Goal: Find specific page/section: Find specific page/section

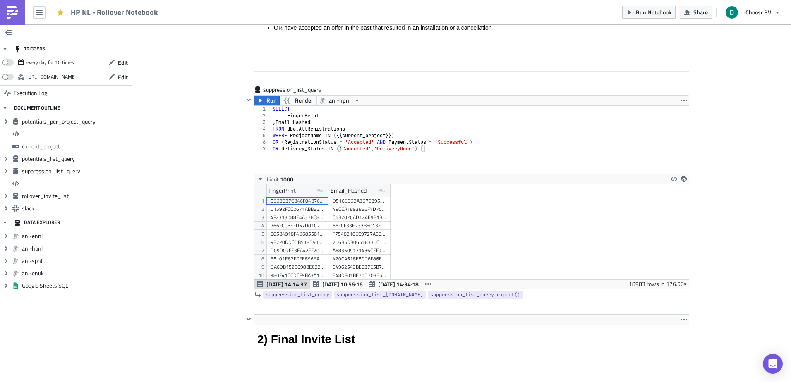
scroll to position [1649, 0]
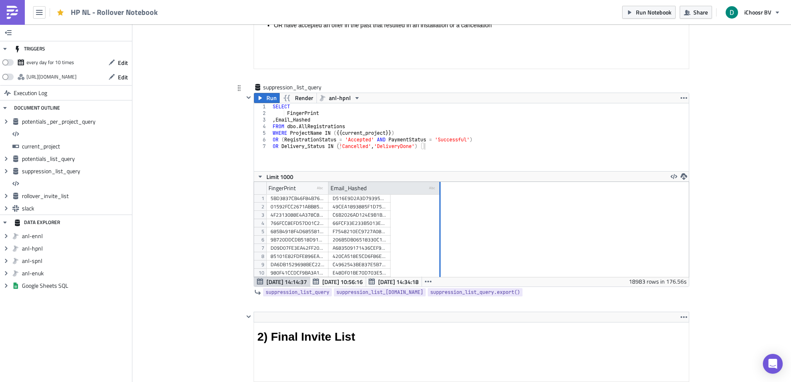
drag, startPoint x: 387, startPoint y: 188, endPoint x: 437, endPoint y: 191, distance: 50.1
click at [439, 191] on div at bounding box center [439, 188] width 1 height 13
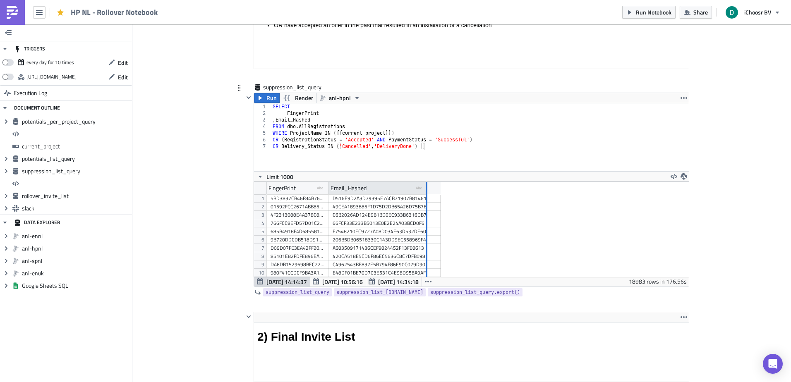
drag, startPoint x: 437, startPoint y: 191, endPoint x: 424, endPoint y: 188, distance: 13.6
click at [426, 188] on div at bounding box center [426, 188] width 1 height 13
drag, startPoint x: 424, startPoint y: 188, endPoint x: 391, endPoint y: 187, distance: 32.3
click at [417, 187] on div at bounding box center [417, 188] width 1 height 13
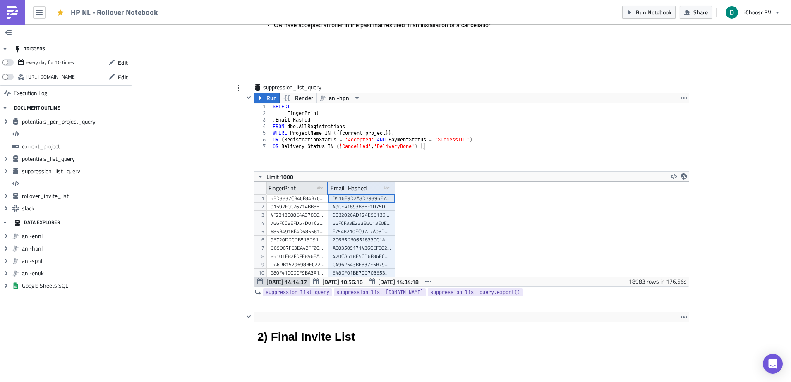
click at [329, 191] on div "Email_Hashed type-text Created with Sketch." at bounding box center [362, 188] width 67 height 12
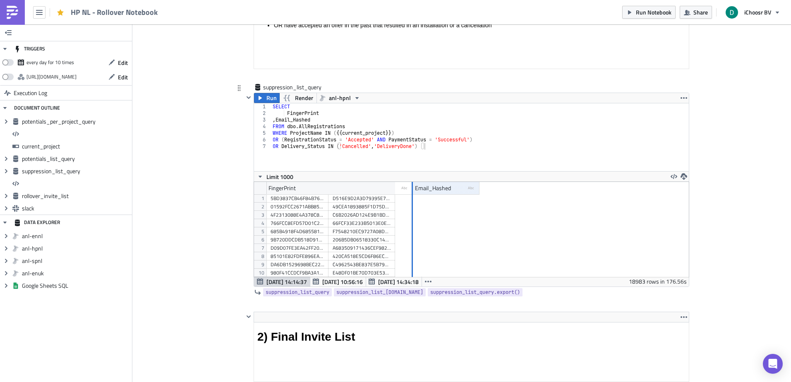
drag, startPoint x: 325, startPoint y: 190, endPoint x: 409, endPoint y: 181, distance: 84.9
click at [409, 181] on div "1 2 3 4 5 6 7 SELECT FingerPrint , Email_Hashed FROM dbo . AllRegistrations WHE…" at bounding box center [471, 195] width 435 height 184
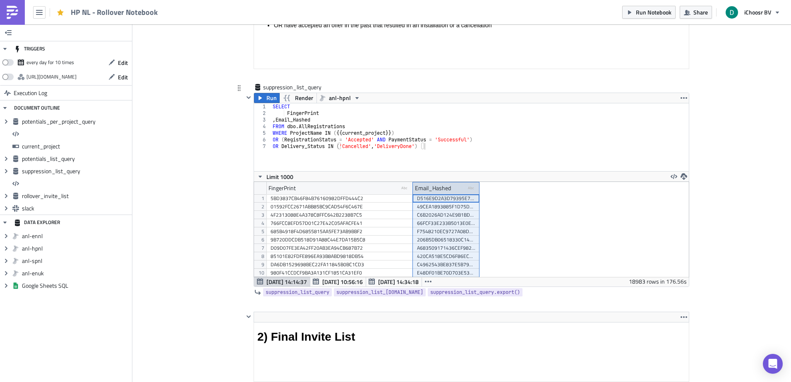
click at [413, 185] on div "Email_Hashed type-text Created with Sketch." at bounding box center [446, 188] width 67 height 12
click at [415, 191] on div "Email_Hashed" at bounding box center [433, 188] width 36 height 12
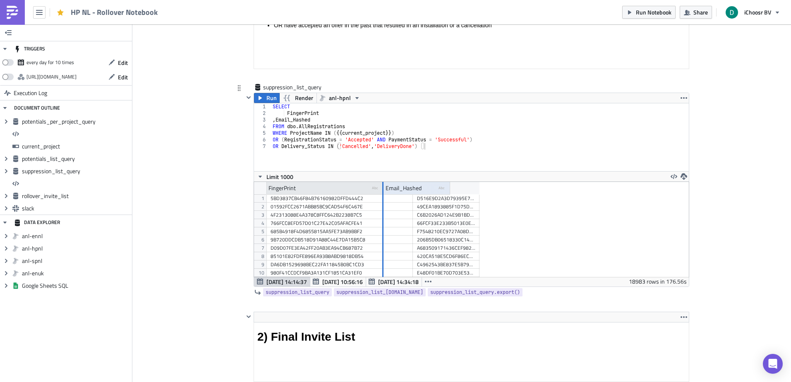
drag, startPoint x: 408, startPoint y: 190, endPoint x: 377, endPoint y: 188, distance: 31.1
click at [382, 188] on div at bounding box center [383, 188] width 2 height 13
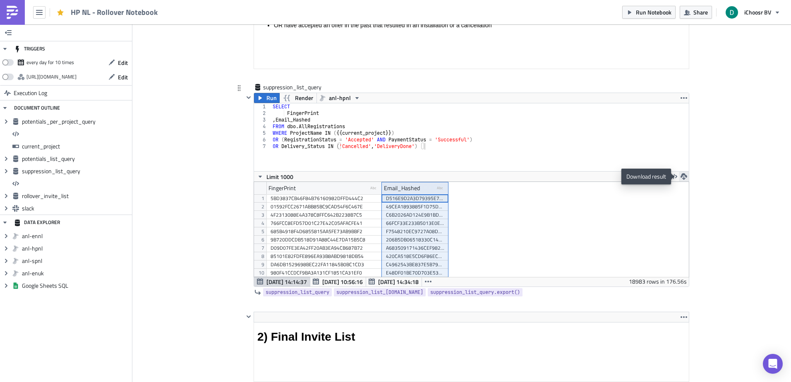
click at [681, 176] on icon "button" at bounding box center [684, 176] width 7 height 7
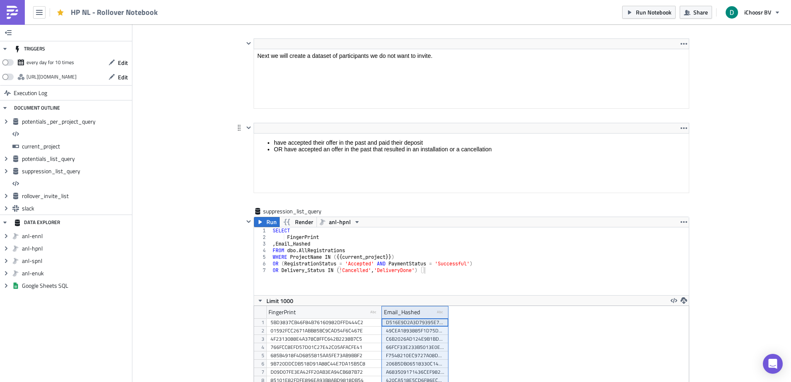
scroll to position [1484, 0]
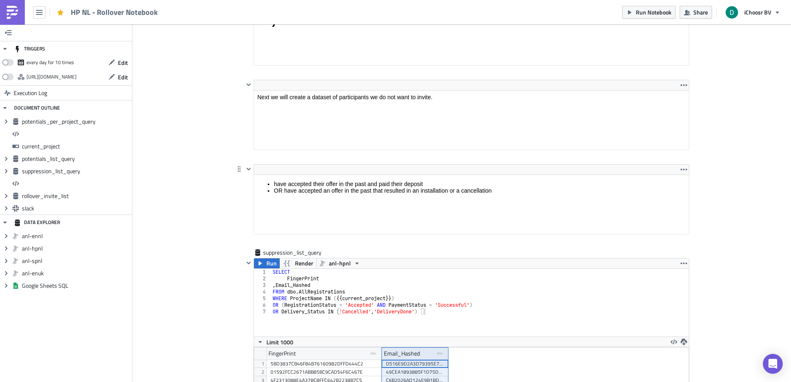
click at [319, 175] on html "have accepted their offer in the past and paid their deposit OR have accepted a…" at bounding box center [471, 187] width 435 height 25
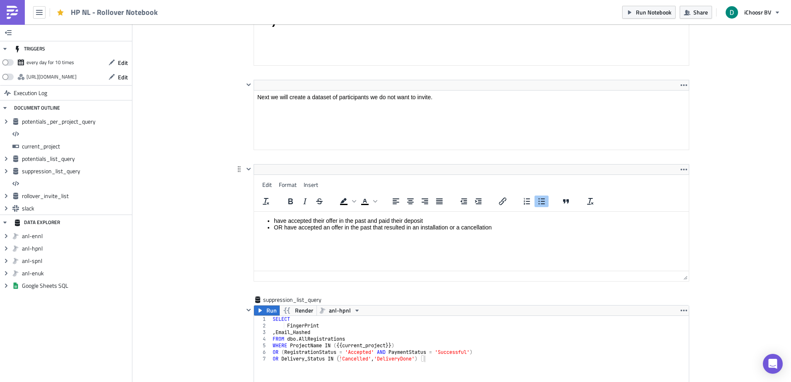
click at [327, 219] on li "have accepted their offer in the past and paid their deposit" at bounding box center [480, 221] width 412 height 7
click at [186, 214] on div "Cover Image HPNL Execution Log HP NL - Rollover Notebook <p>This notebook is me…" at bounding box center [461, 98] width 659 height 3115
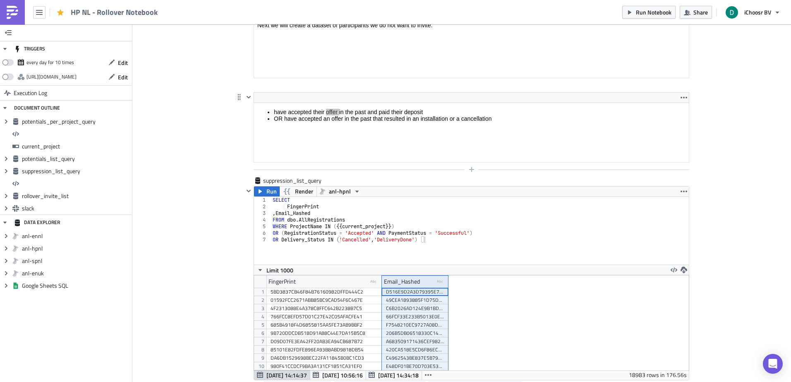
scroll to position [1566, 0]
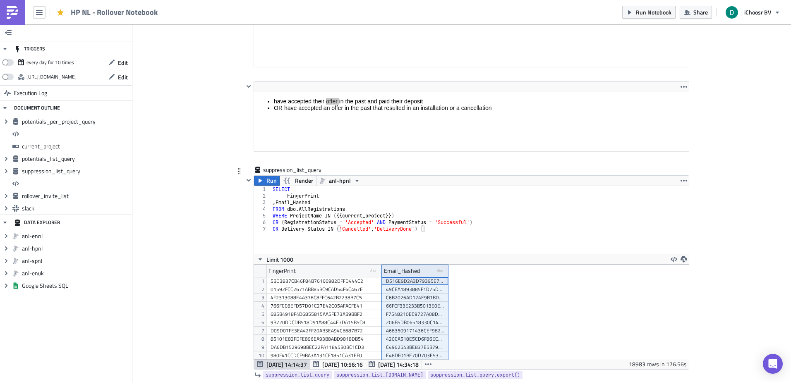
click at [308, 203] on div "SELECT FingerPrint , Email_Hashed FROM dbo . AllRegistrations WHERE ProjectName…" at bounding box center [485, 226] width 428 height 81
click at [315, 228] on div "SELECT FingerPrint , Email_Hashed FROM dbo . AllRegistrations WHERE ProjectName…" at bounding box center [485, 226] width 428 height 81
click at [308, 193] on div "SELECT FingerPrint , Email_Hashed FROM dbo . AllRegistrations WHERE ProjectName…" at bounding box center [485, 226] width 428 height 81
click at [314, 196] on div "SELECT FingerPrint , Email_Hashed FROM dbo . AllRegistrations WHERE ProjectName…" at bounding box center [485, 226] width 428 height 81
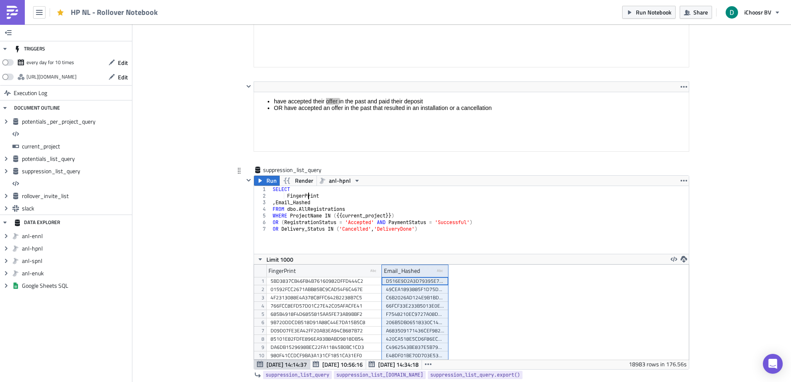
click at [307, 197] on div "SELECT FingerPrint , Email_Hashed FROM dbo . AllRegistrations WHERE ProjectName…" at bounding box center [485, 226] width 428 height 81
click at [309, 204] on div "SELECT FingerPrint , Email_Hashed FROM dbo . AllRegistrations WHERE ProjectName…" at bounding box center [485, 226] width 428 height 81
type textarea ",Email_Hashed"
click at [309, 204] on div "SELECT FingerPrint , Email_Hashed FROM dbo . AllRegistrations WHERE ProjectName…" at bounding box center [485, 226] width 428 height 81
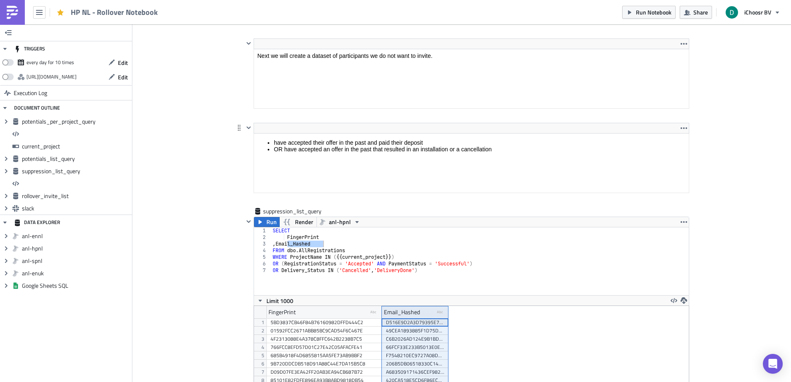
click at [325, 134] on html "have accepted their offer in the past and paid their deposit OR have accepted a…" at bounding box center [471, 146] width 435 height 25
drag, startPoint x: 325, startPoint y: 143, endPoint x: 319, endPoint y: 157, distance: 15.4
click at [325, 142] on li "have accepted their offer in the past and paid their deposit" at bounding box center [480, 142] width 412 height 7
click at [204, 154] on div "Cover Image HPNL Execution Log HP NL - Rollover Notebook <p>This notebook is me…" at bounding box center [461, 33] width 659 height 3068
click at [356, 134] on html "have accepted their offer in the past and paid their deposit OR have accepted a…" at bounding box center [471, 146] width 435 height 25
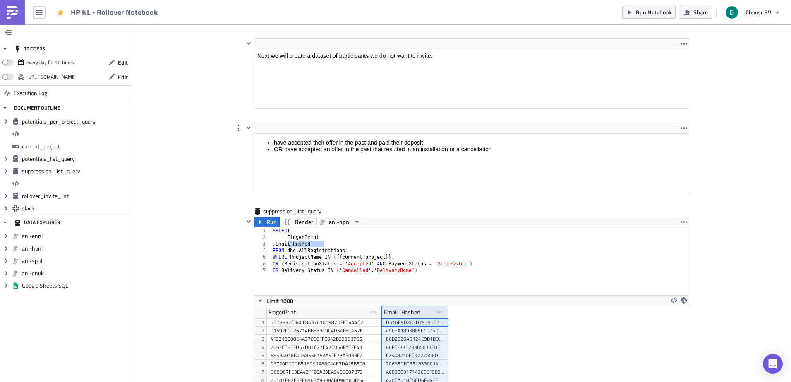
drag, startPoint x: 356, startPoint y: 147, endPoint x: 363, endPoint y: 161, distance: 15.2
click at [363, 159] on html "have accepted their offer in the past and paid their deposit OR have accepted a…" at bounding box center [471, 146] width 435 height 25
click at [166, 139] on div "Cover Image HPNL Execution Log HP NL - Rollover Notebook <p>This notebook is me…" at bounding box center [461, 33] width 659 height 3068
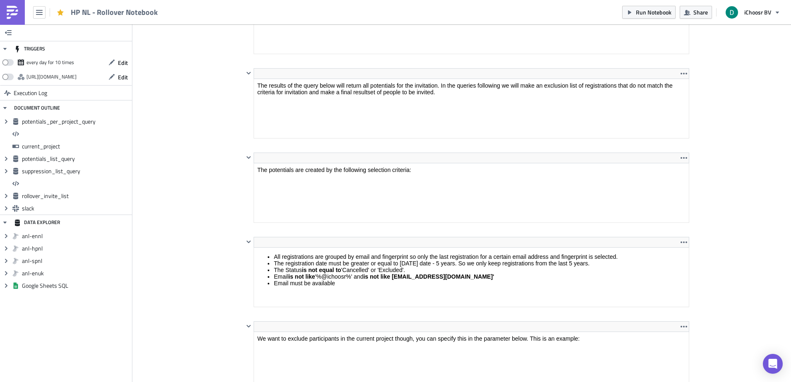
scroll to position [615, 0]
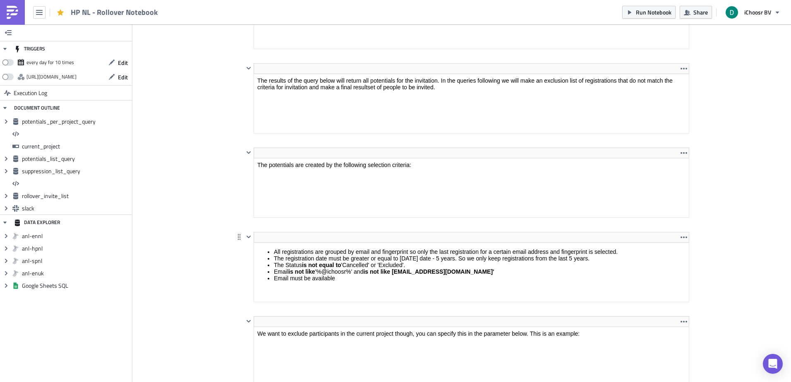
click at [343, 243] on html "All registrations are grouped by email and fingerprint so only the last registr…" at bounding box center [471, 265] width 435 height 45
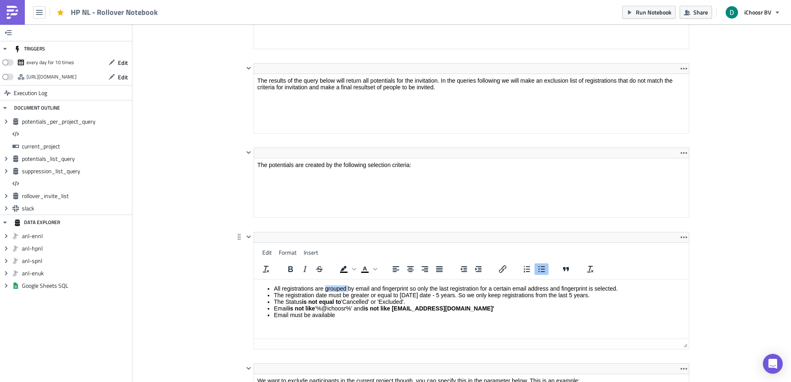
click at [343, 280] on html "All registrations are grouped by email and fingerprint so only the last registr…" at bounding box center [471, 302] width 435 height 45
click at [343, 291] on li "All registrations are grouped by email and fingerprint so only the last registr…" at bounding box center [480, 289] width 412 height 7
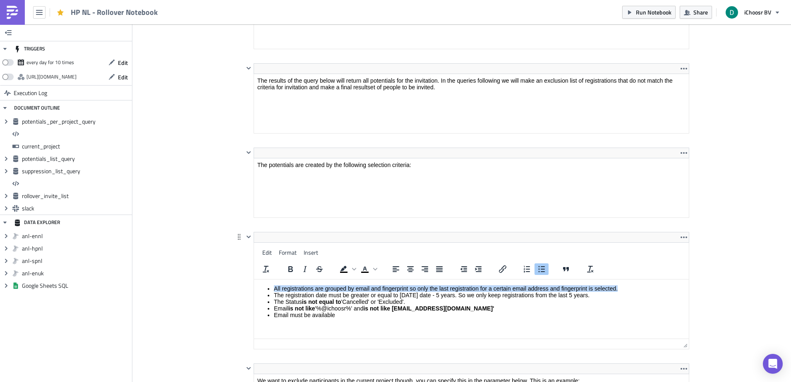
drag, startPoint x: 343, startPoint y: 291, endPoint x: 340, endPoint y: 319, distance: 27.8
click at [340, 319] on html "All registrations are grouped by email and fingerprint so only the last registr…" at bounding box center [471, 302] width 435 height 45
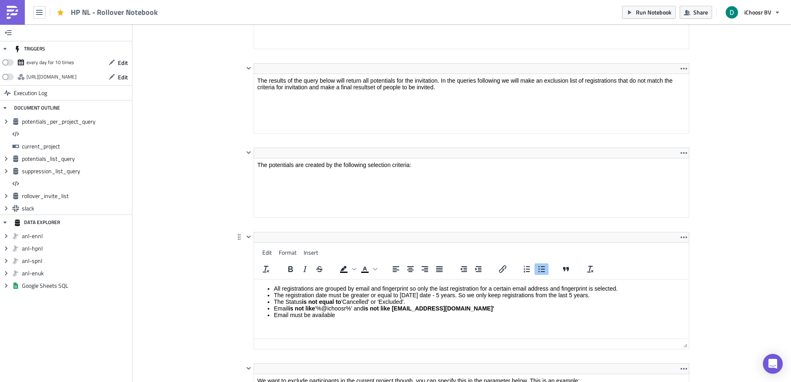
click at [328, 315] on li "Email must be available" at bounding box center [480, 315] width 412 height 7
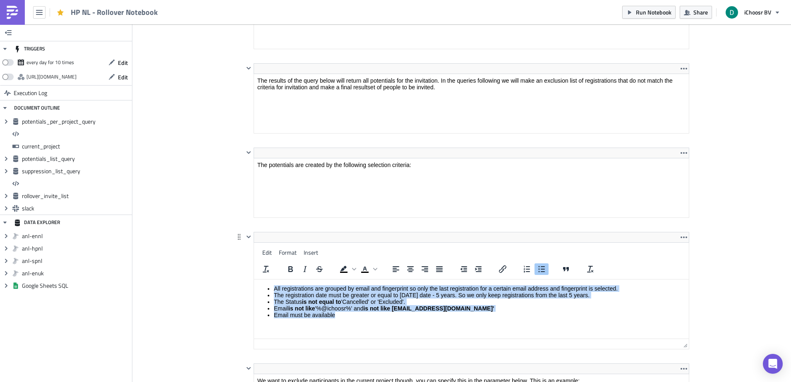
drag, startPoint x: 328, startPoint y: 315, endPoint x: 277, endPoint y: 290, distance: 57.4
click at [277, 290] on ul "All registrations are grouped by email and fingerprint so only the last registr…" at bounding box center [471, 302] width 428 height 33
click at [277, 290] on li "All registrations are grouped by email and fingerprint so only the last registr…" at bounding box center [480, 289] width 412 height 7
drag, startPoint x: 277, startPoint y: 290, endPoint x: 340, endPoint y: 317, distance: 68.8
click at [340, 317] on ul "All registrations are grouped by email and fingerprint so only the last registr…" at bounding box center [471, 302] width 428 height 33
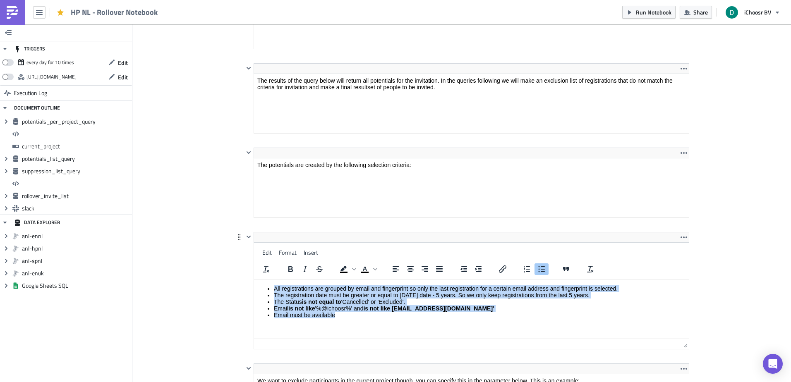
click at [340, 317] on li "Email must be available" at bounding box center [480, 315] width 412 height 7
drag, startPoint x: 340, startPoint y: 317, endPoint x: 273, endPoint y: 290, distance: 72.1
click at [273, 290] on ul "All registrations are grouped by email and fingerprint so only the last registr…" at bounding box center [471, 302] width 428 height 33
drag, startPoint x: 273, startPoint y: 290, endPoint x: 339, endPoint y: 315, distance: 69.8
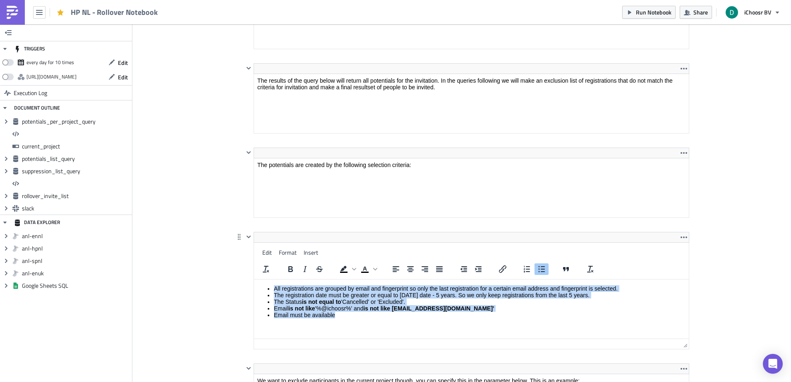
click at [339, 315] on ul "All registrations are grouped by email and fingerprint so only the last registr…" at bounding box center [471, 302] width 428 height 33
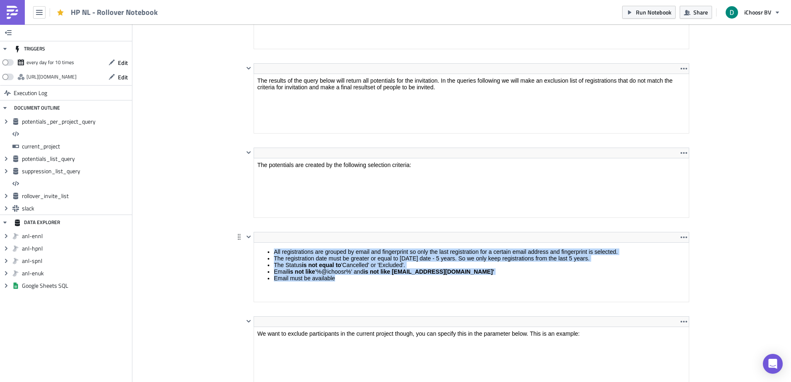
click at [295, 243] on html "All registrations are grouped by email and fingerprint so only the last registr…" at bounding box center [471, 265] width 435 height 45
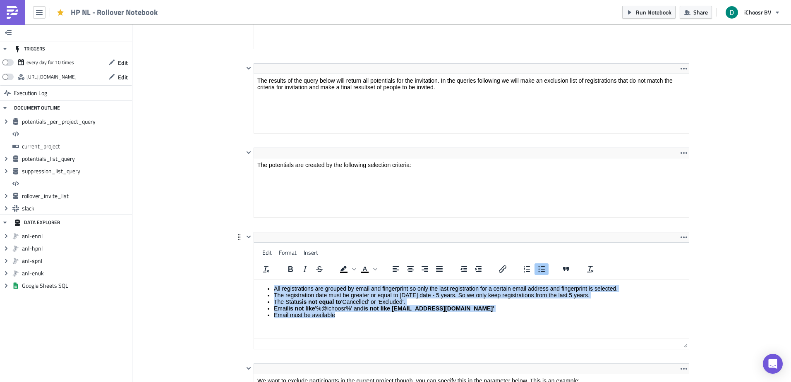
click at [276, 286] on li "All registrations are grouped by email and fingerprint so only the last registr…" at bounding box center [480, 289] width 412 height 7
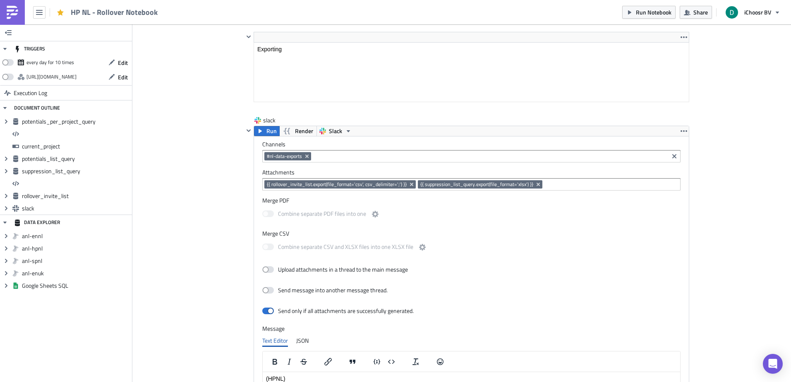
scroll to position [2709, 0]
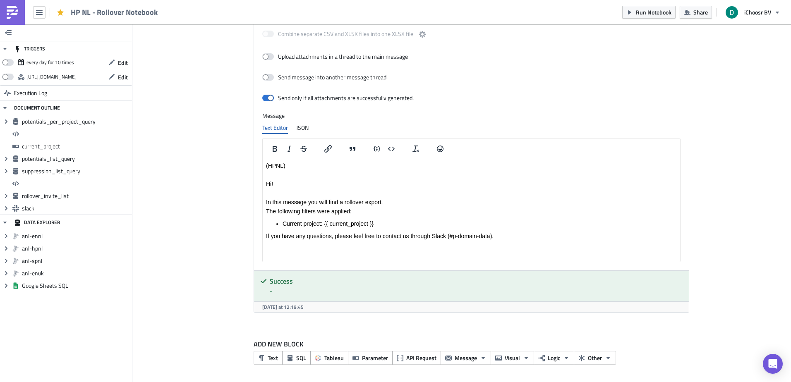
click at [12, 12] on img at bounding box center [12, 12] width 13 height 13
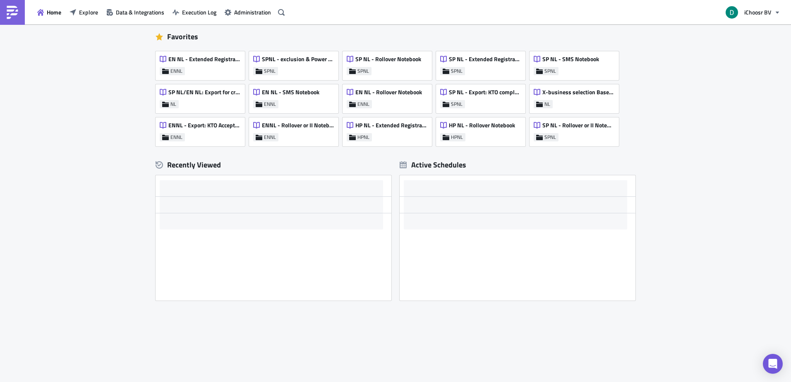
scroll to position [44, 0]
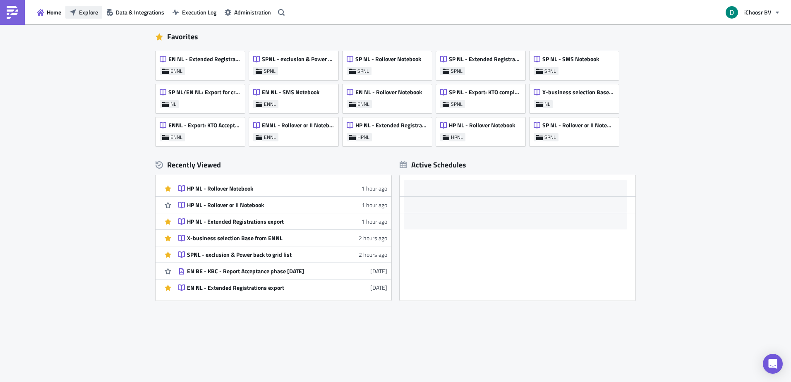
click at [96, 13] on span "Explore" at bounding box center [88, 12] width 19 height 9
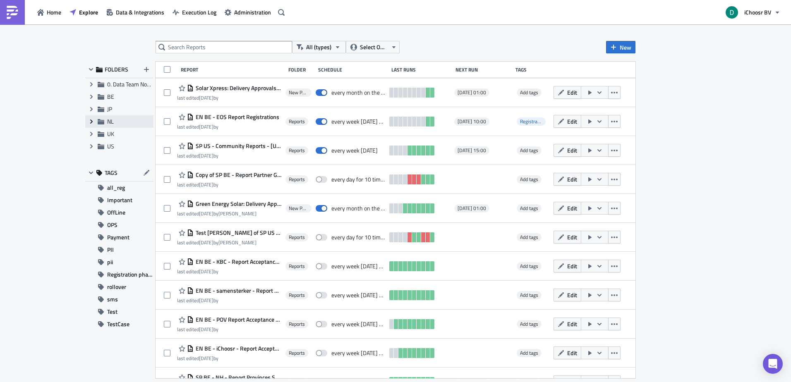
click at [94, 119] on icon "Expand group" at bounding box center [91, 121] width 7 height 7
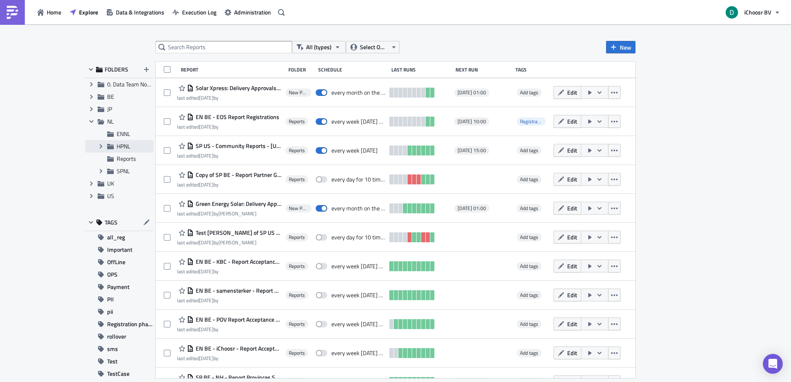
click at [124, 148] on span "HPNL" at bounding box center [124, 146] width 14 height 9
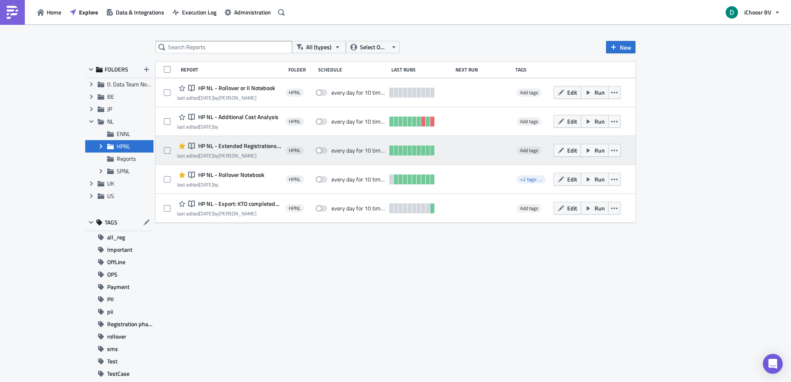
click at [232, 139] on div "Notebook HP NL - Extended Registrations export last edited [DATE] by [PERSON_NA…" at bounding box center [396, 150] width 480 height 29
click at [234, 147] on span "HP NL - Extended Registrations export" at bounding box center [238, 145] width 85 height 7
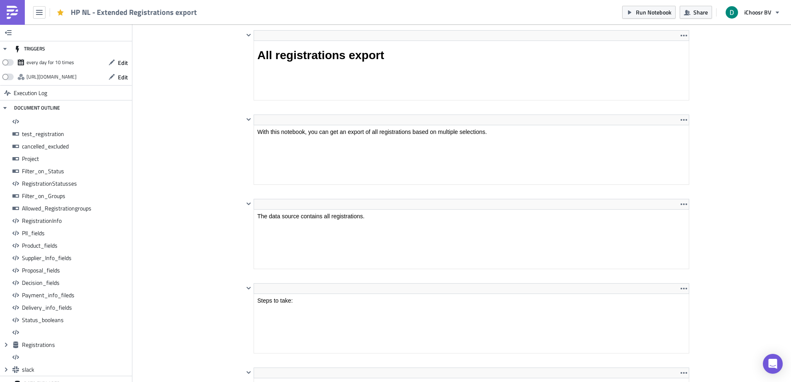
click at [2, 5] on link at bounding box center [12, 12] width 25 height 25
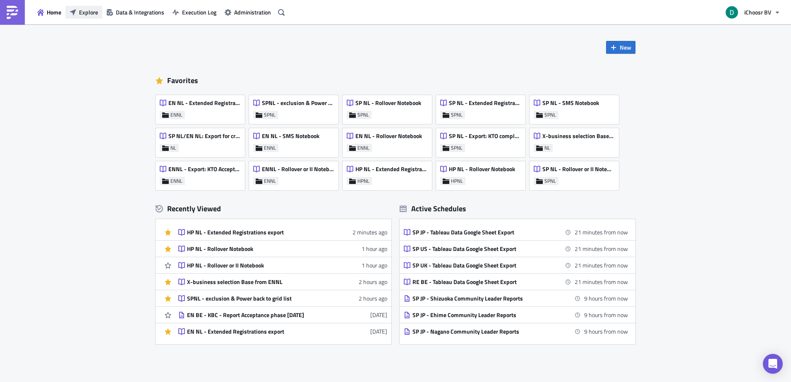
click at [99, 13] on button "Explore" at bounding box center [83, 12] width 37 height 13
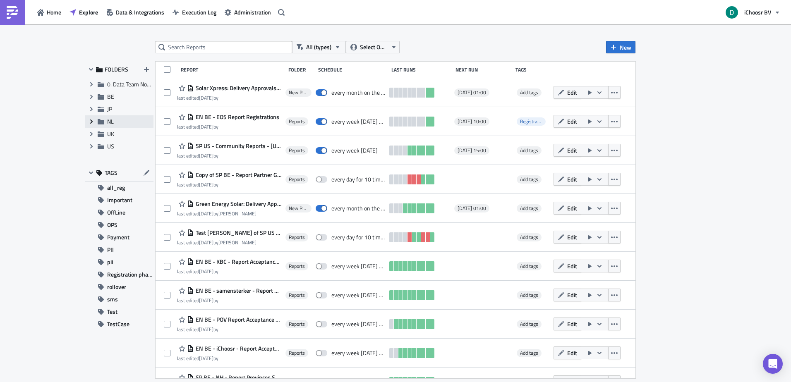
click at [89, 119] on icon "Expand group" at bounding box center [91, 121] width 7 height 7
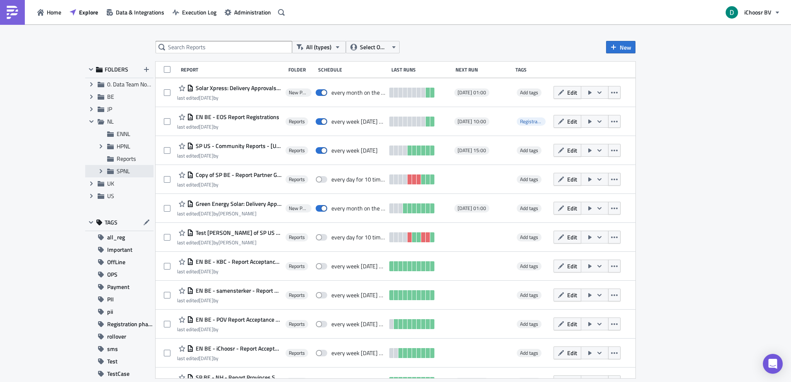
click at [125, 173] on span "SPNL" at bounding box center [123, 171] width 13 height 9
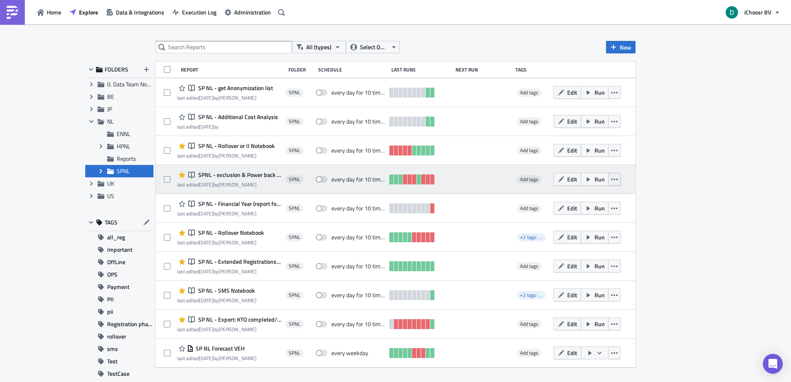
click at [615, 182] on icon "button" at bounding box center [614, 179] width 7 height 7
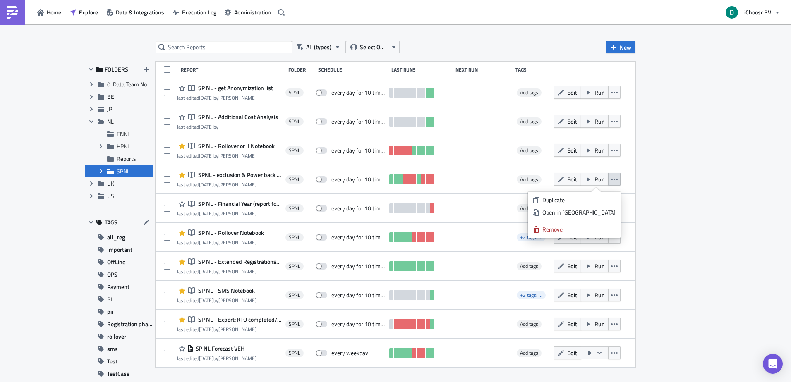
click at [669, 172] on div "All (types) Select Owner New FOLDERS Expand group 0. Data Team Notebooks & Repo…" at bounding box center [395, 203] width 791 height 359
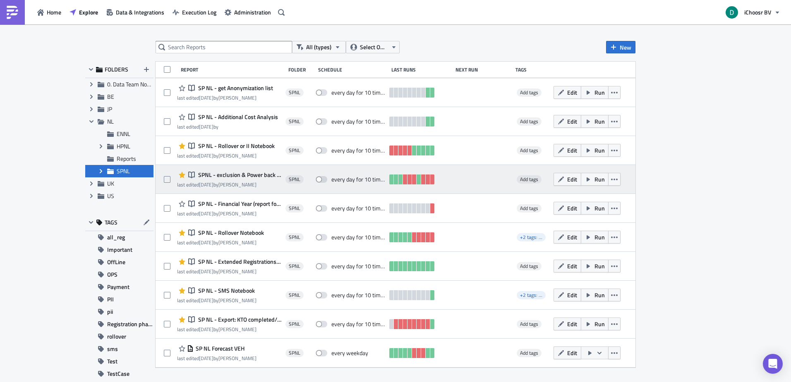
click at [249, 174] on span "SPNL - exclusion & Power back to grid list" at bounding box center [238, 174] width 85 height 7
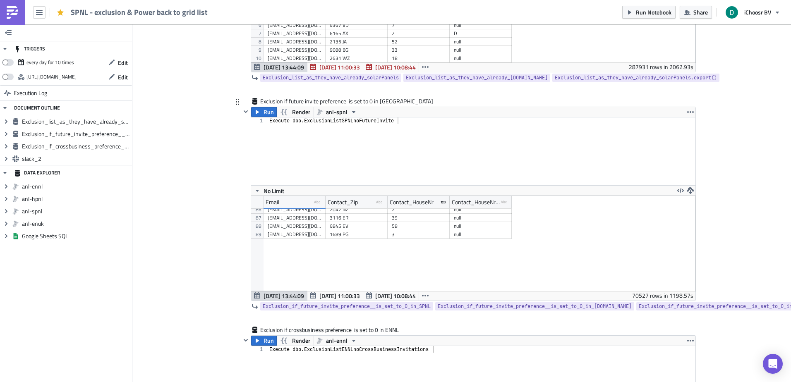
scroll to position [793, 0]
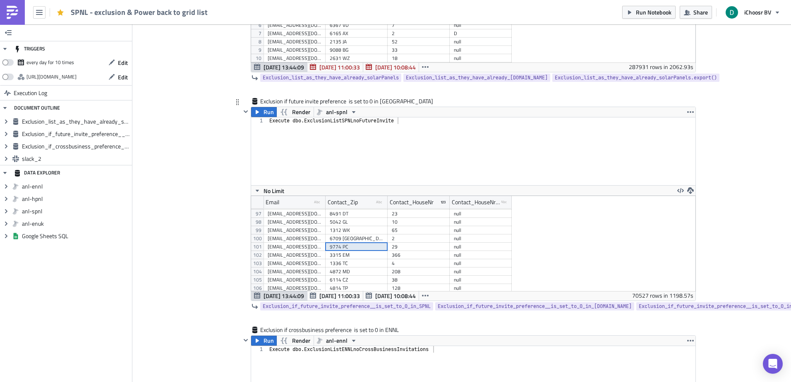
click at [344, 250] on div "9774 PC" at bounding box center [357, 247] width 54 height 8
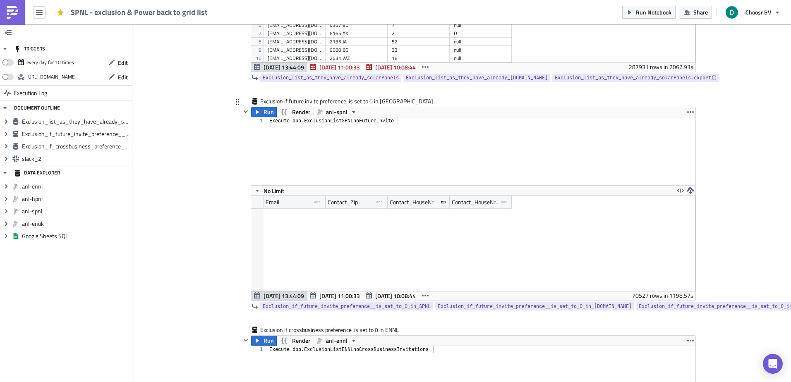
scroll to position [3607, 0]
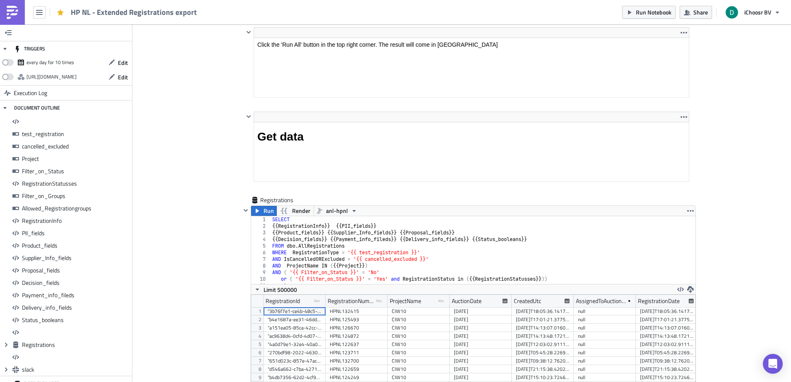
scroll to position [6276, 0]
